Goal: Transaction & Acquisition: Book appointment/travel/reservation

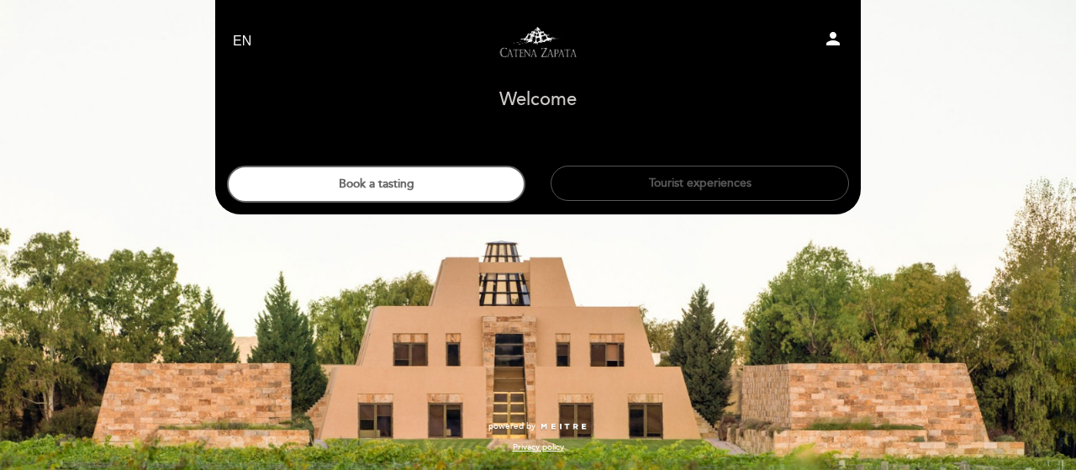
click at [632, 176] on button "Tourist experiences" at bounding box center [700, 183] width 298 height 35
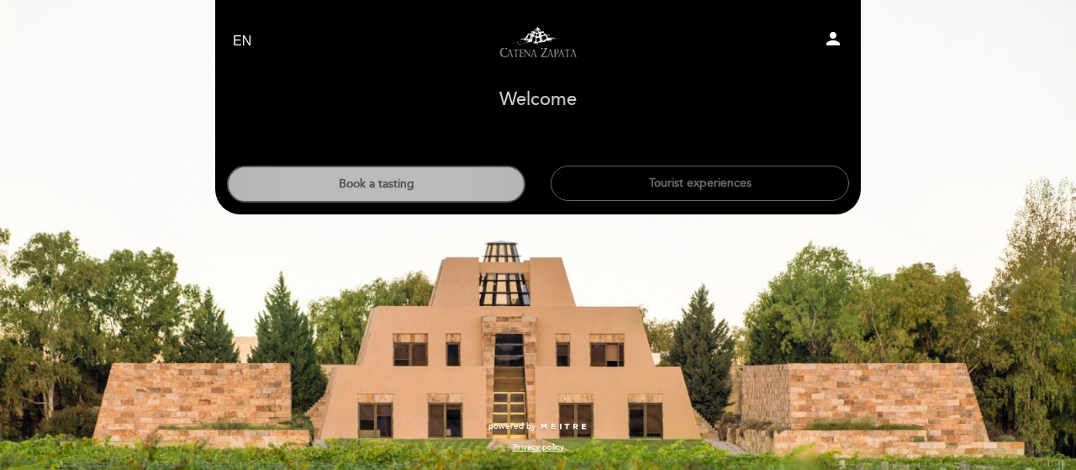
click at [368, 186] on button "Book a tasting" at bounding box center [376, 184] width 298 height 37
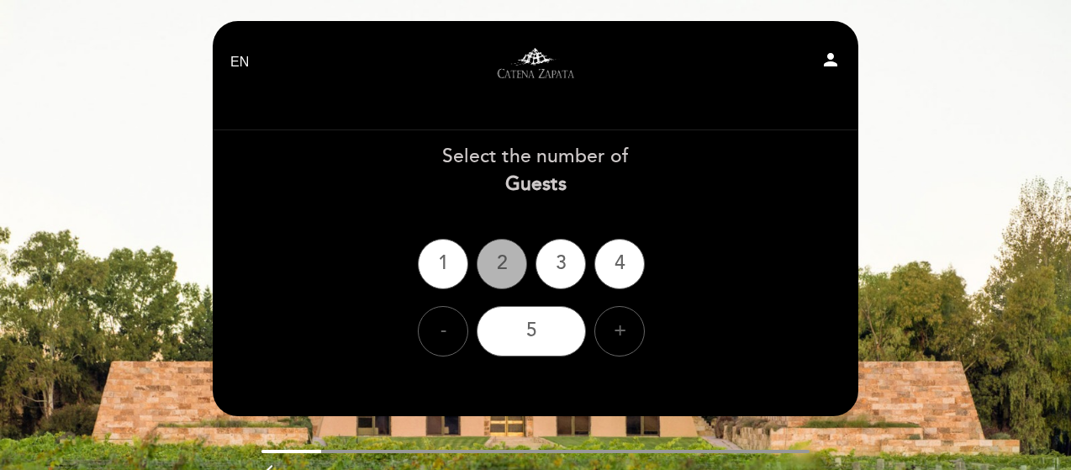
click at [499, 270] on div "2" at bounding box center [502, 264] width 50 height 50
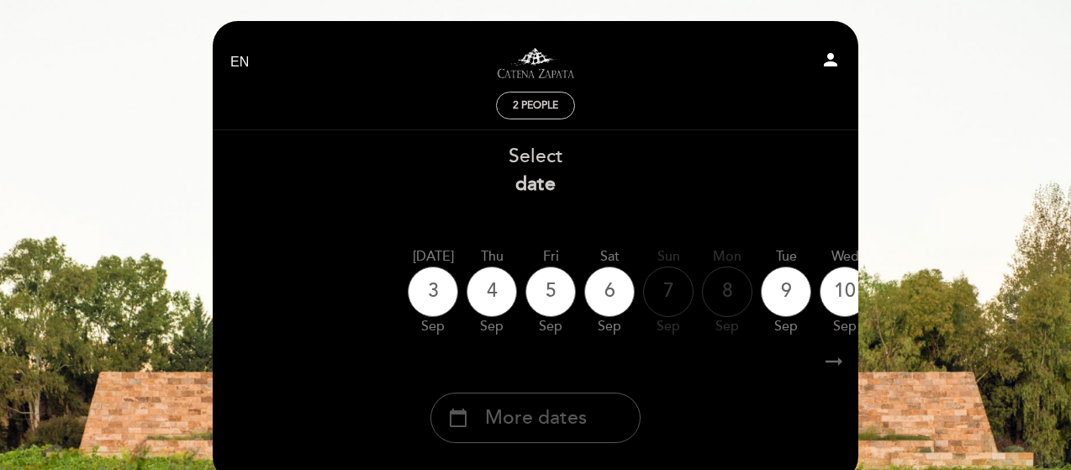
click at [551, 404] on div "calendar_today More dates" at bounding box center [535, 418] width 210 height 50
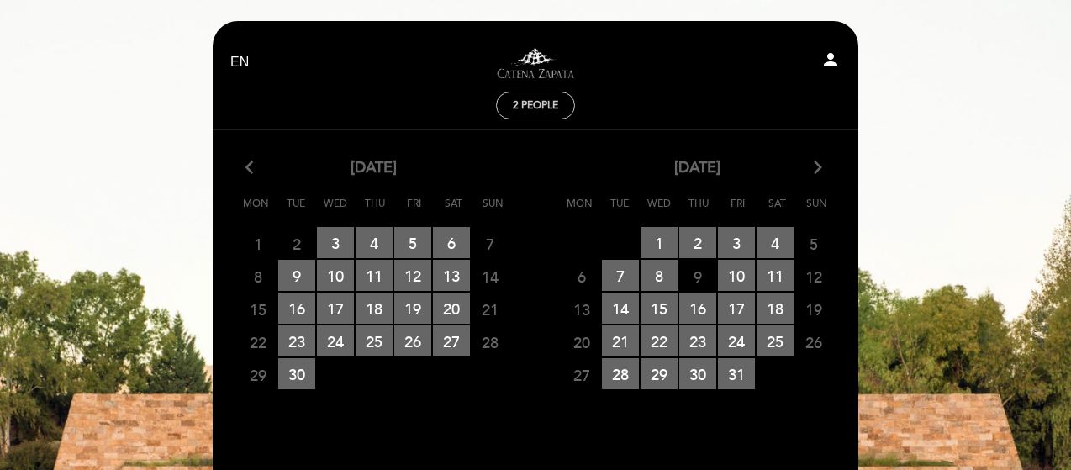
click at [817, 165] on icon "arrow_forward_ios" at bounding box center [817, 168] width 15 height 22
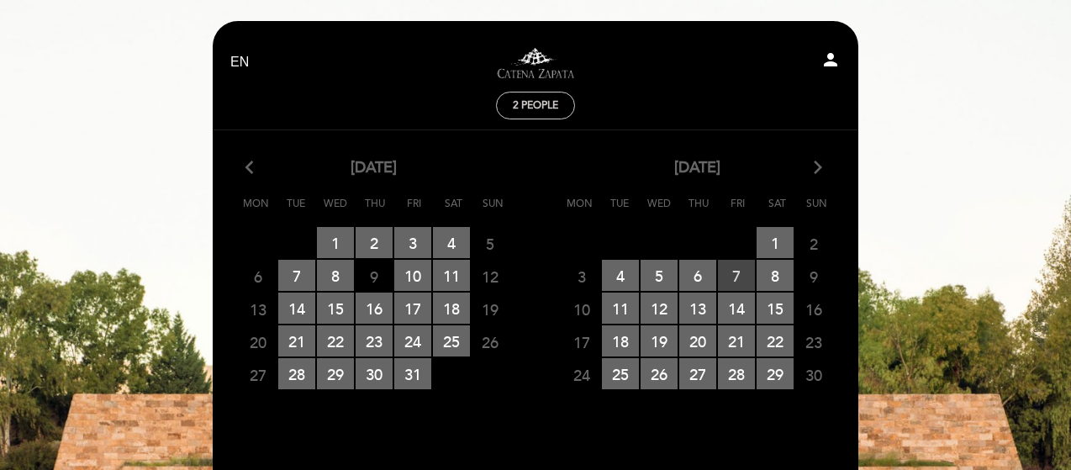
click at [733, 267] on span "7 RESERVATIONS AVAILABLE" at bounding box center [736, 275] width 37 height 31
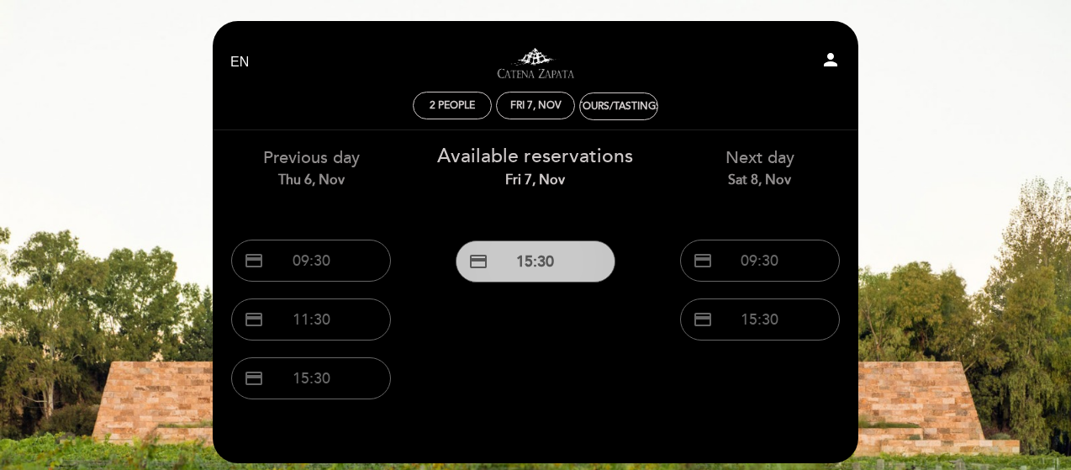
click at [574, 267] on button "credit_card 15:30" at bounding box center [536, 261] width 160 height 42
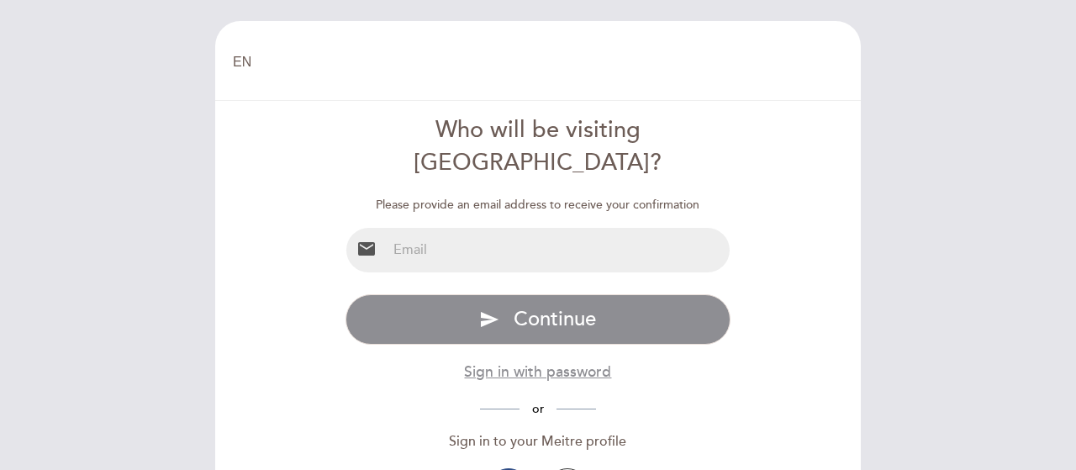
click at [471, 228] on input "email" at bounding box center [559, 250] width 344 height 45
type input "pmavila7@gmail.com"
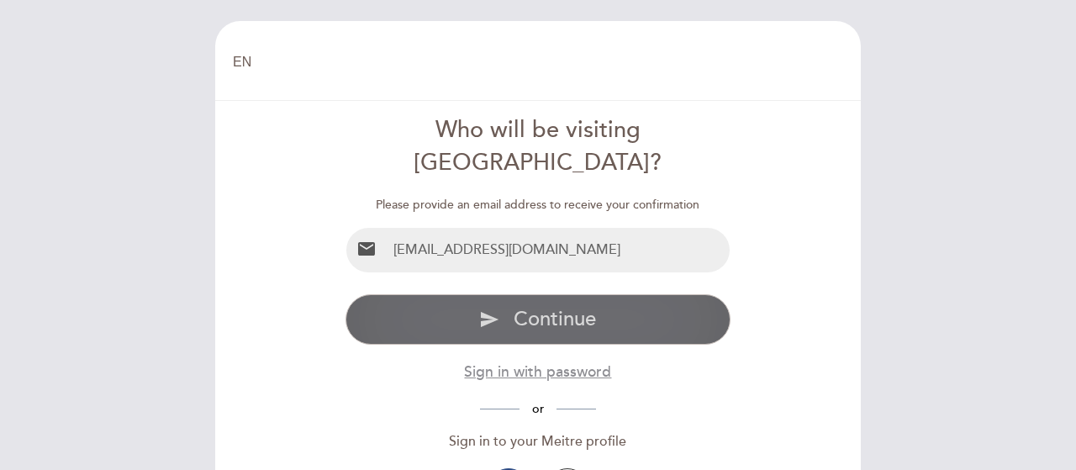
click at [437, 294] on button "send Continue" at bounding box center [539, 319] width 386 height 50
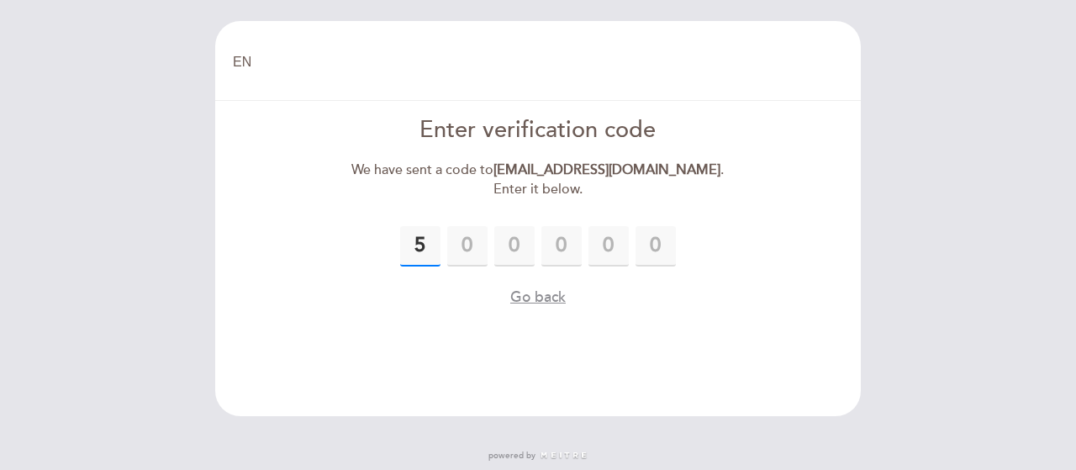
type input "5"
type input "0"
type input "8"
type input "4"
type input "0"
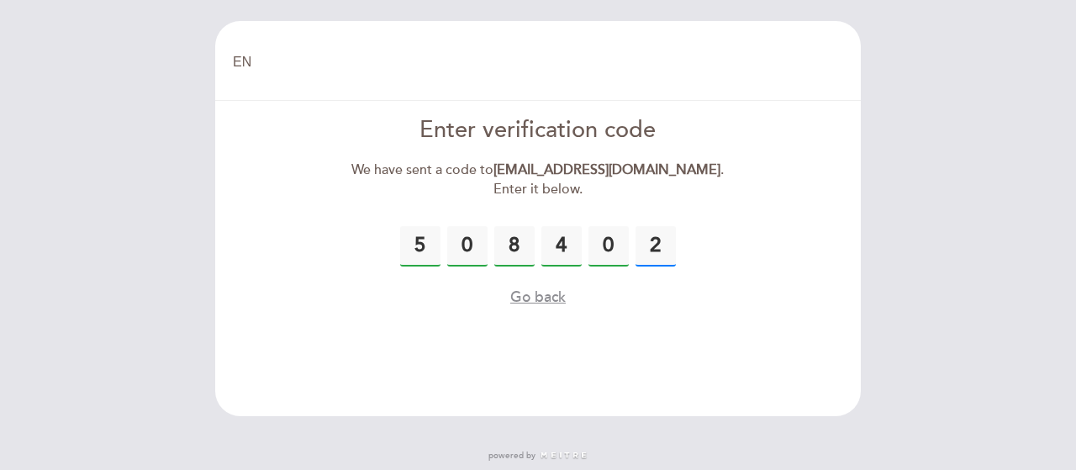
type input "2"
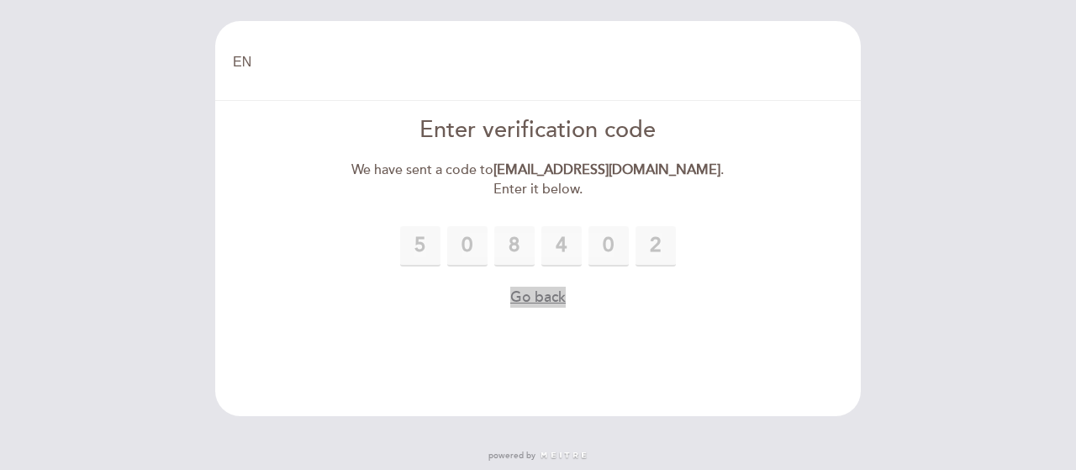
click at [537, 287] on button "Go back" at bounding box center [537, 297] width 55 height 21
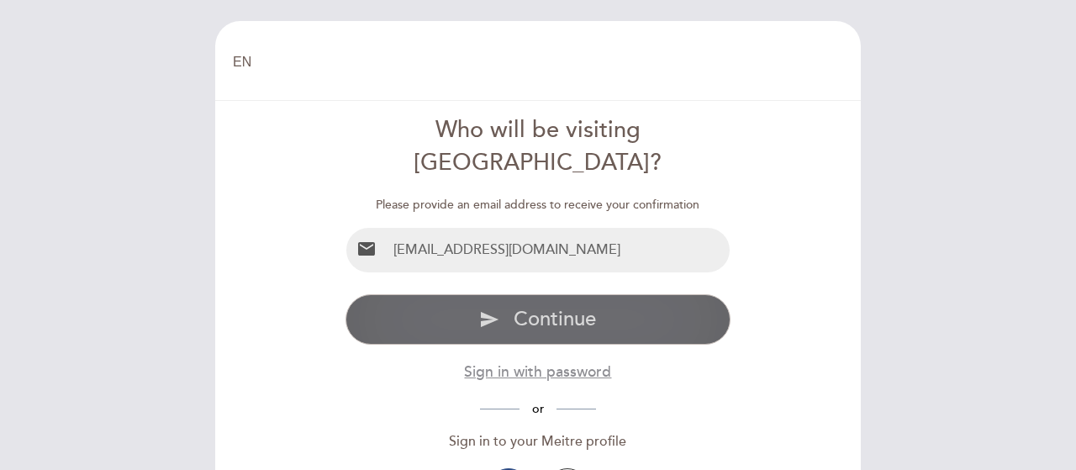
click at [552, 307] on span "Continue" at bounding box center [555, 319] width 82 height 24
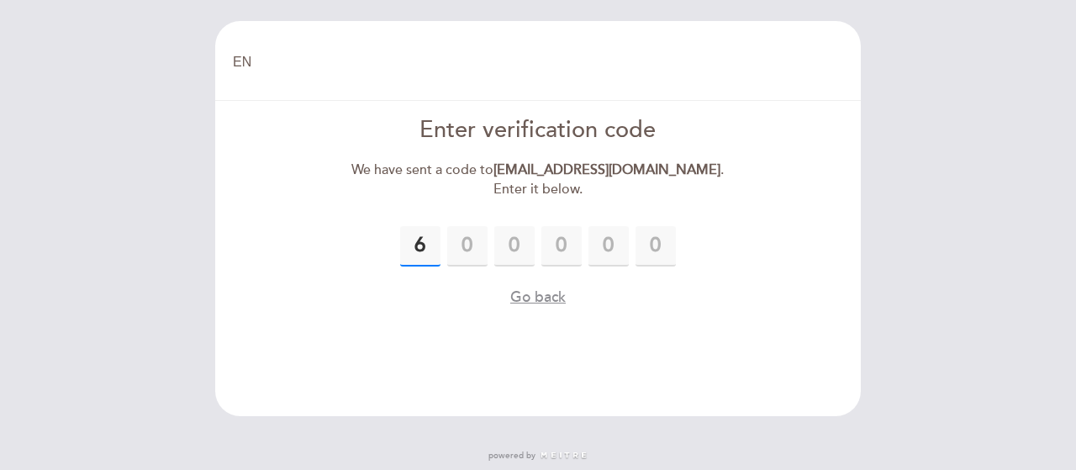
type input "6"
type input "0"
type input "5"
type input "1"
type input "6"
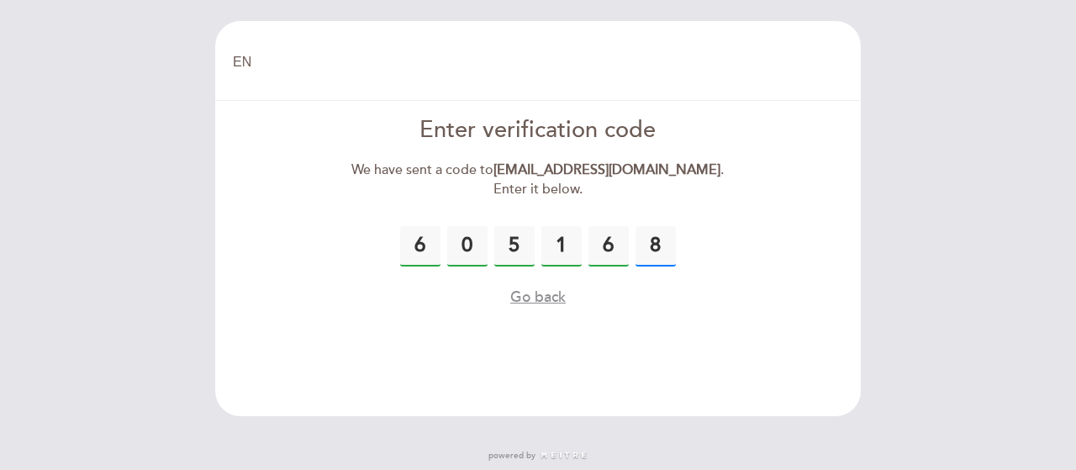
type input "8"
